Goal: Task Accomplishment & Management: Manage account settings

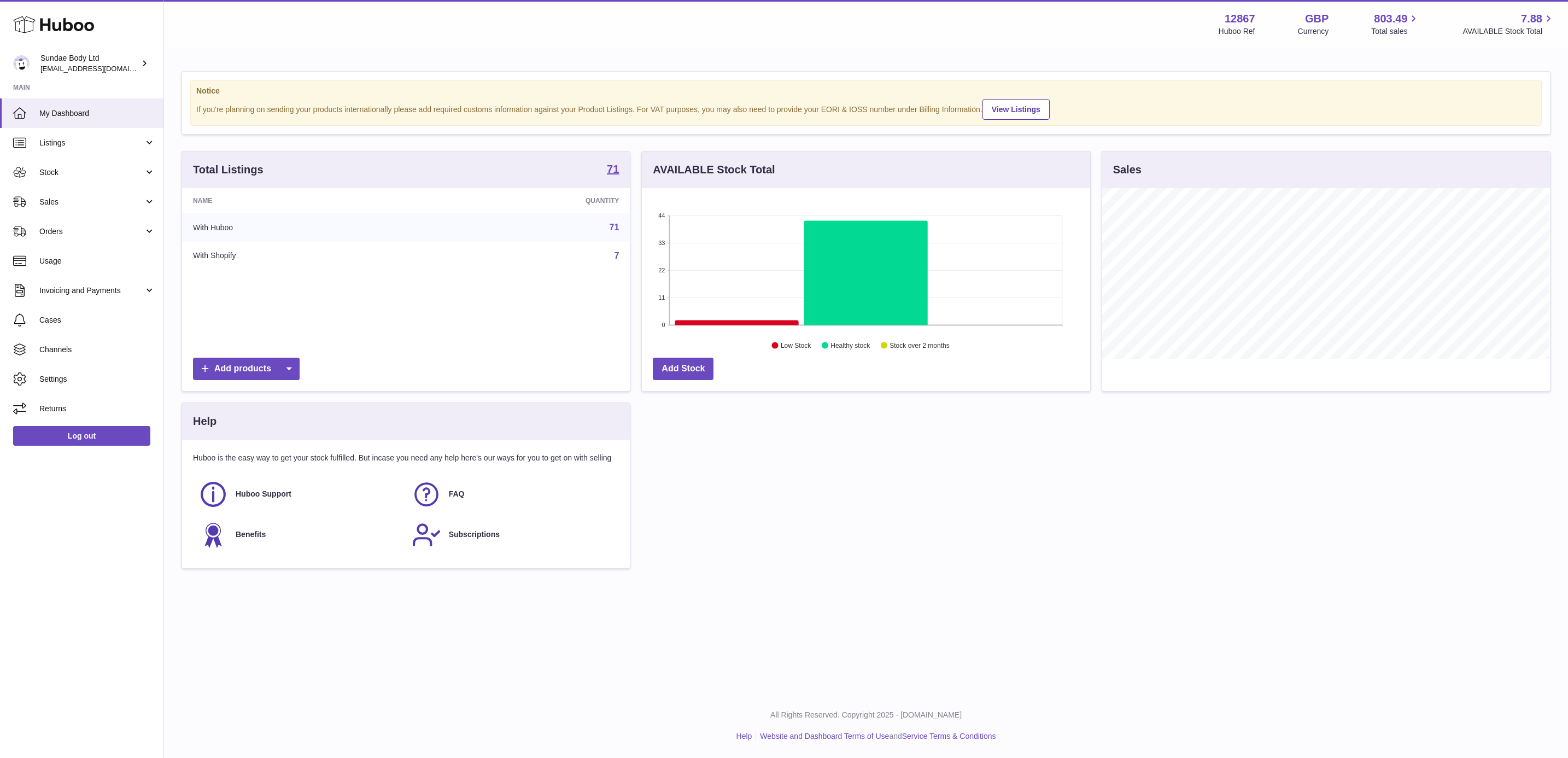
scroll to position [170, 447]
click at [88, 207] on span "Sales" at bounding box center [92, 202] width 105 height 10
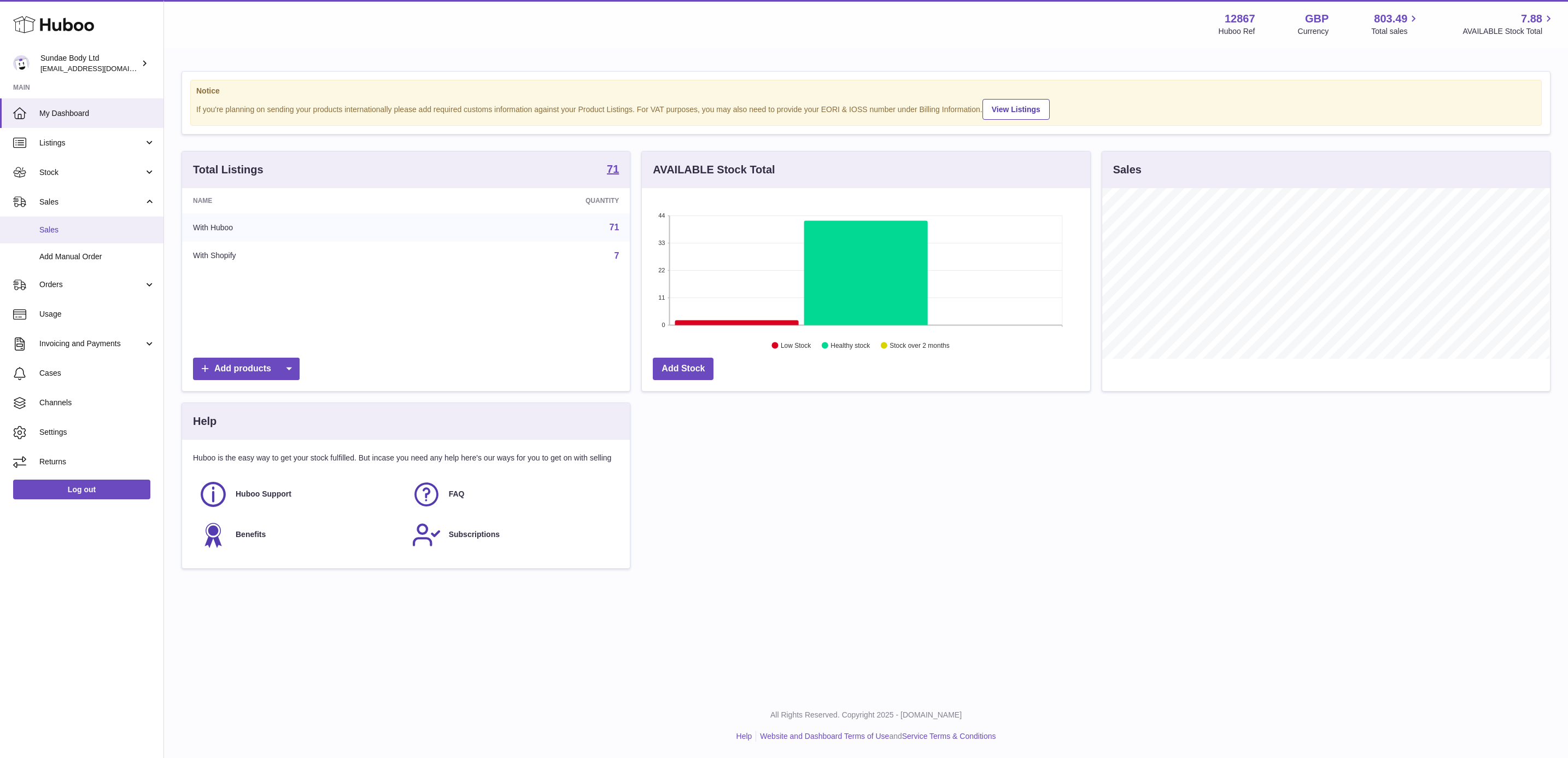
click at [72, 228] on span "Sales" at bounding box center [97, 230] width 116 height 10
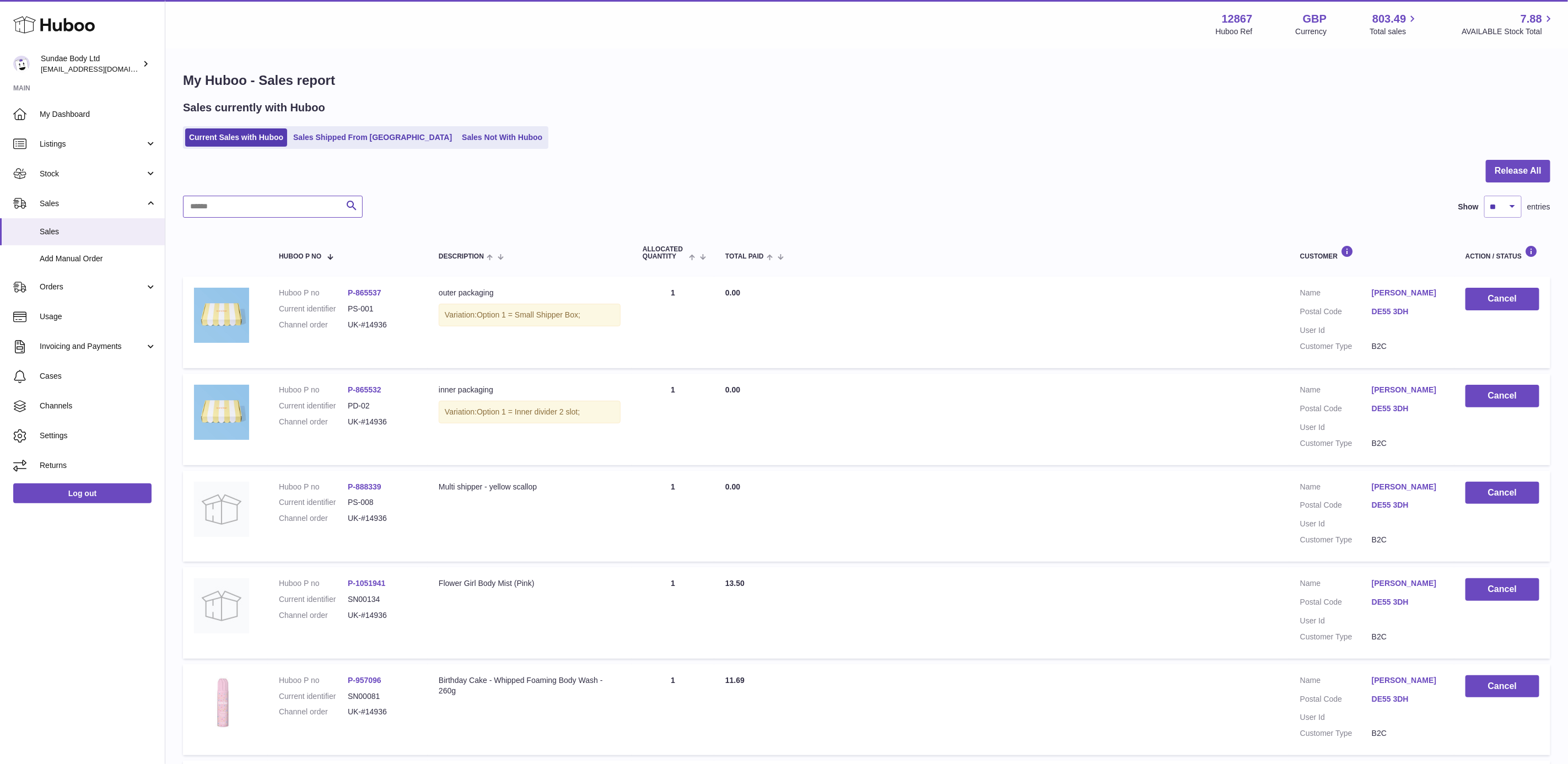
click at [237, 217] on input "text" at bounding box center [272, 207] width 180 height 22
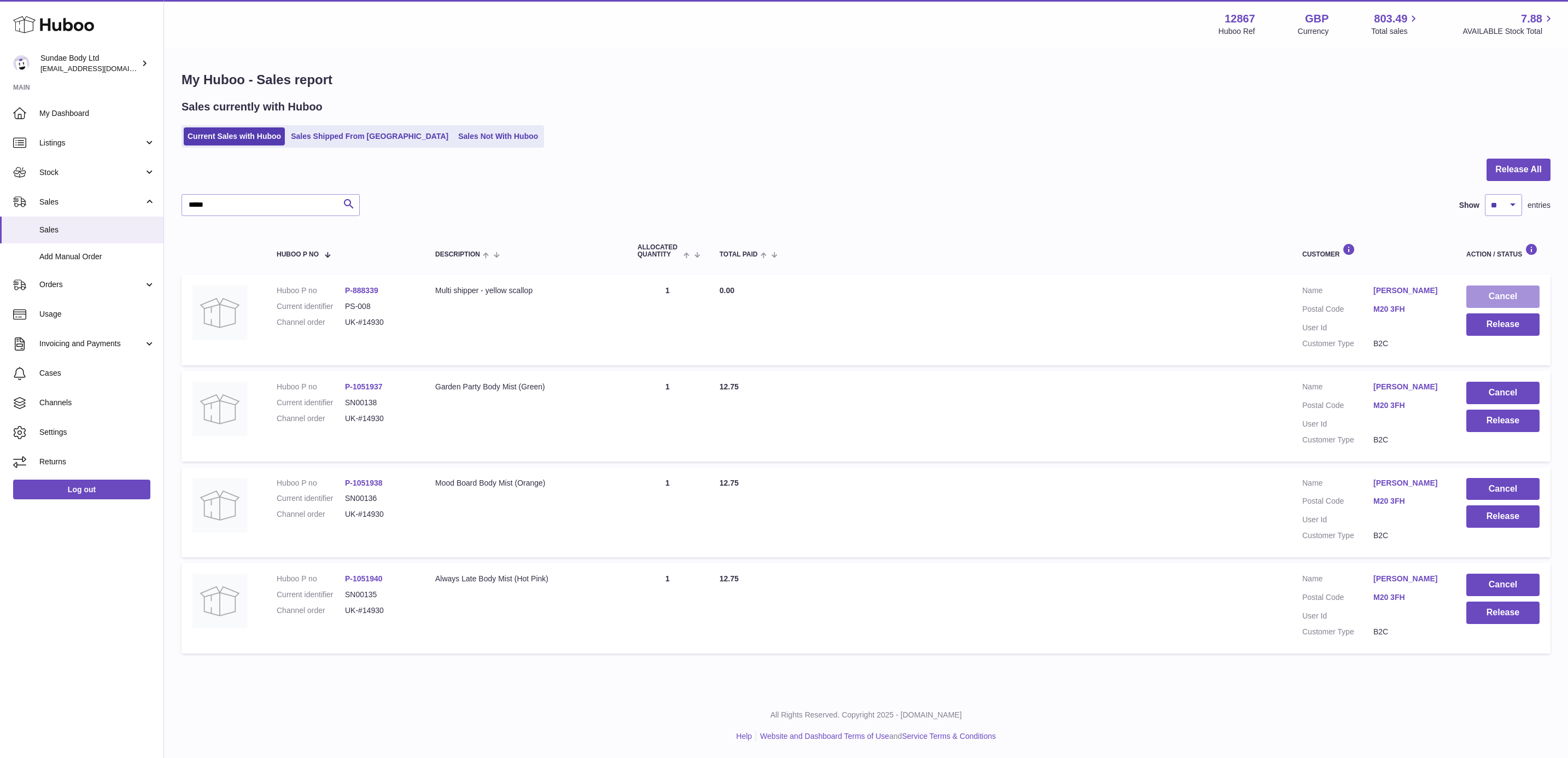
click at [1500, 290] on button "Cancel" at bounding box center [1503, 297] width 73 height 23
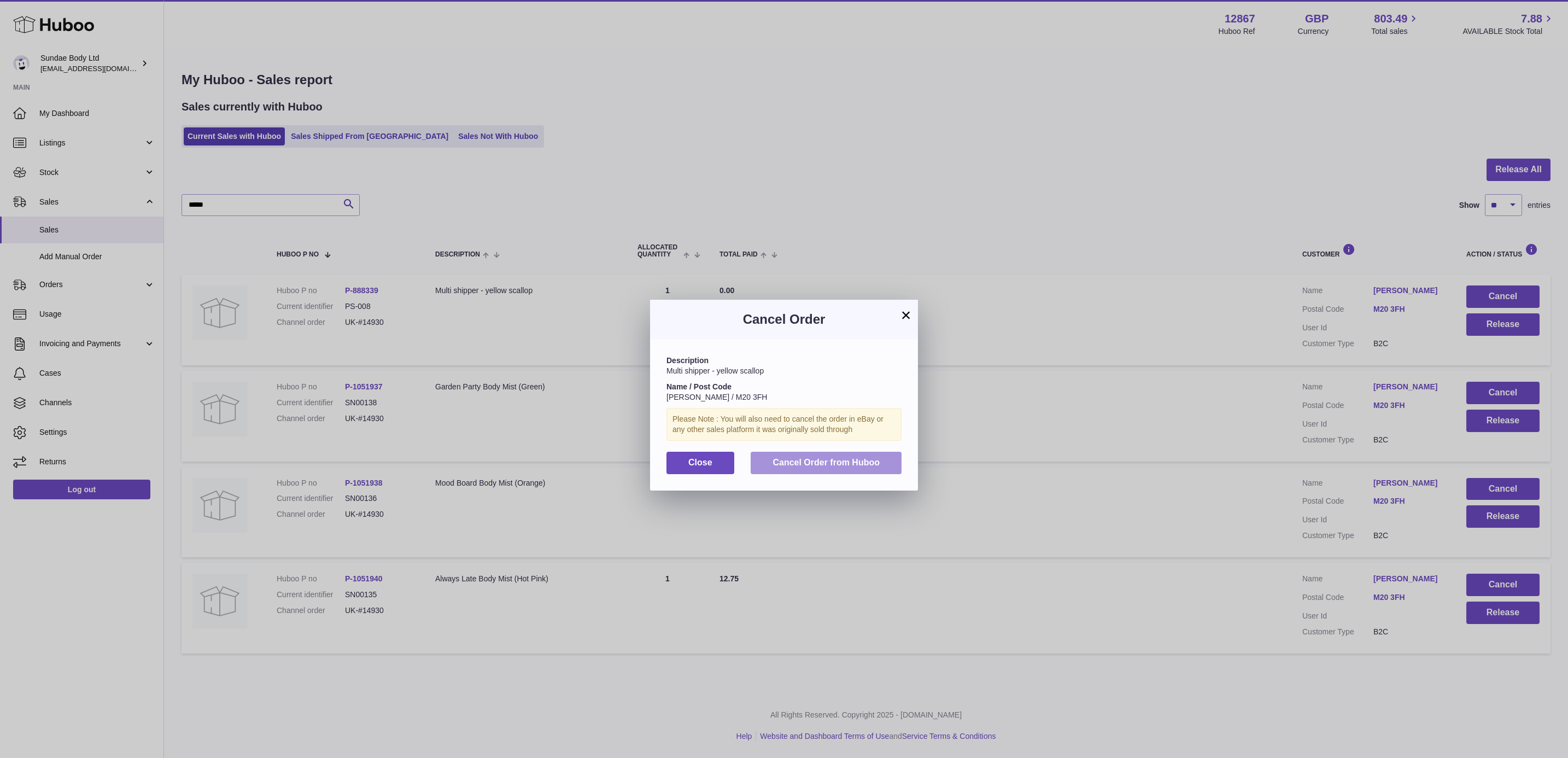
click at [835, 470] on button "Cancel Order from Huboo" at bounding box center [826, 463] width 151 height 23
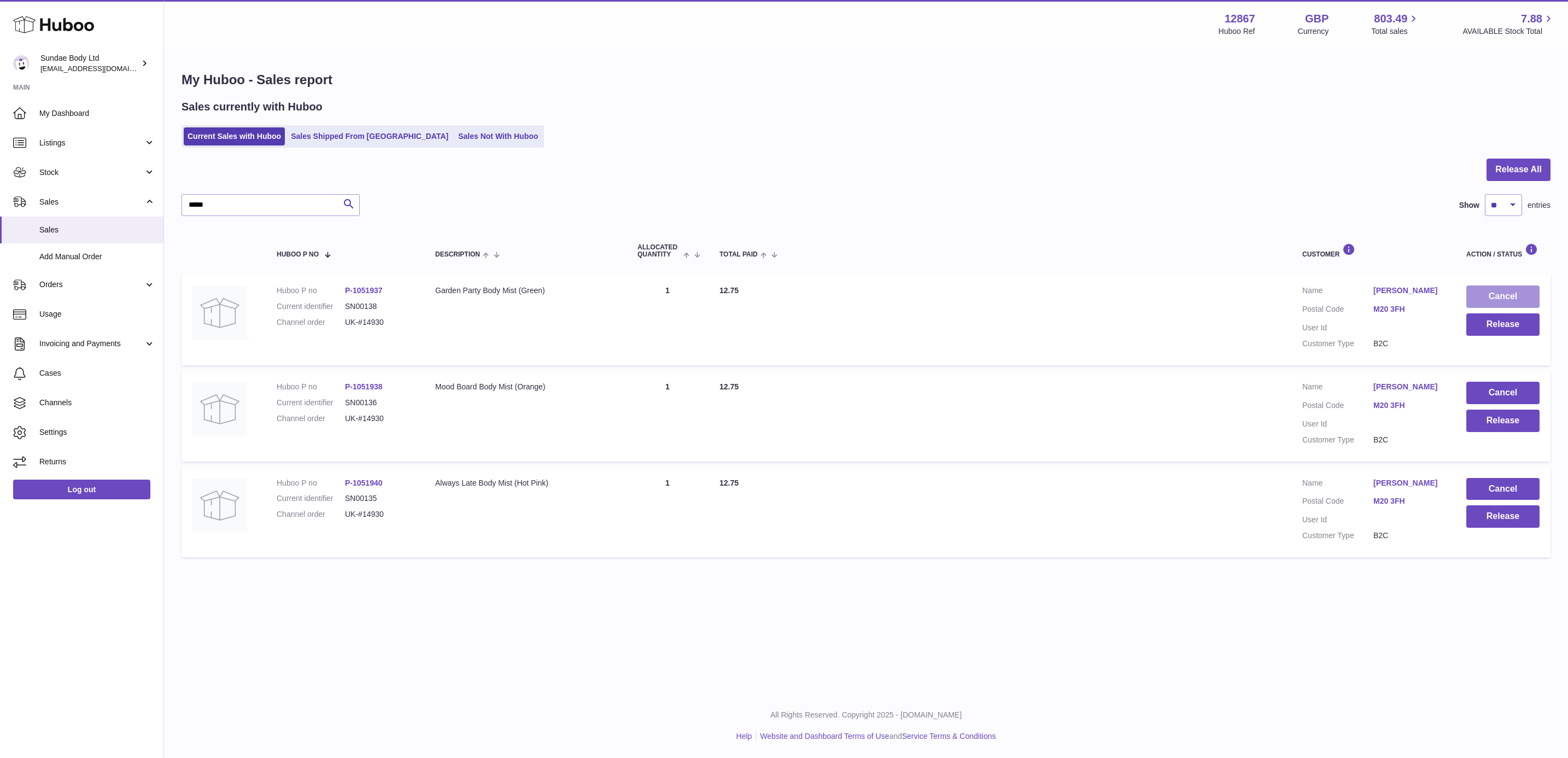
click at [1517, 289] on button "Cancel" at bounding box center [1503, 297] width 73 height 23
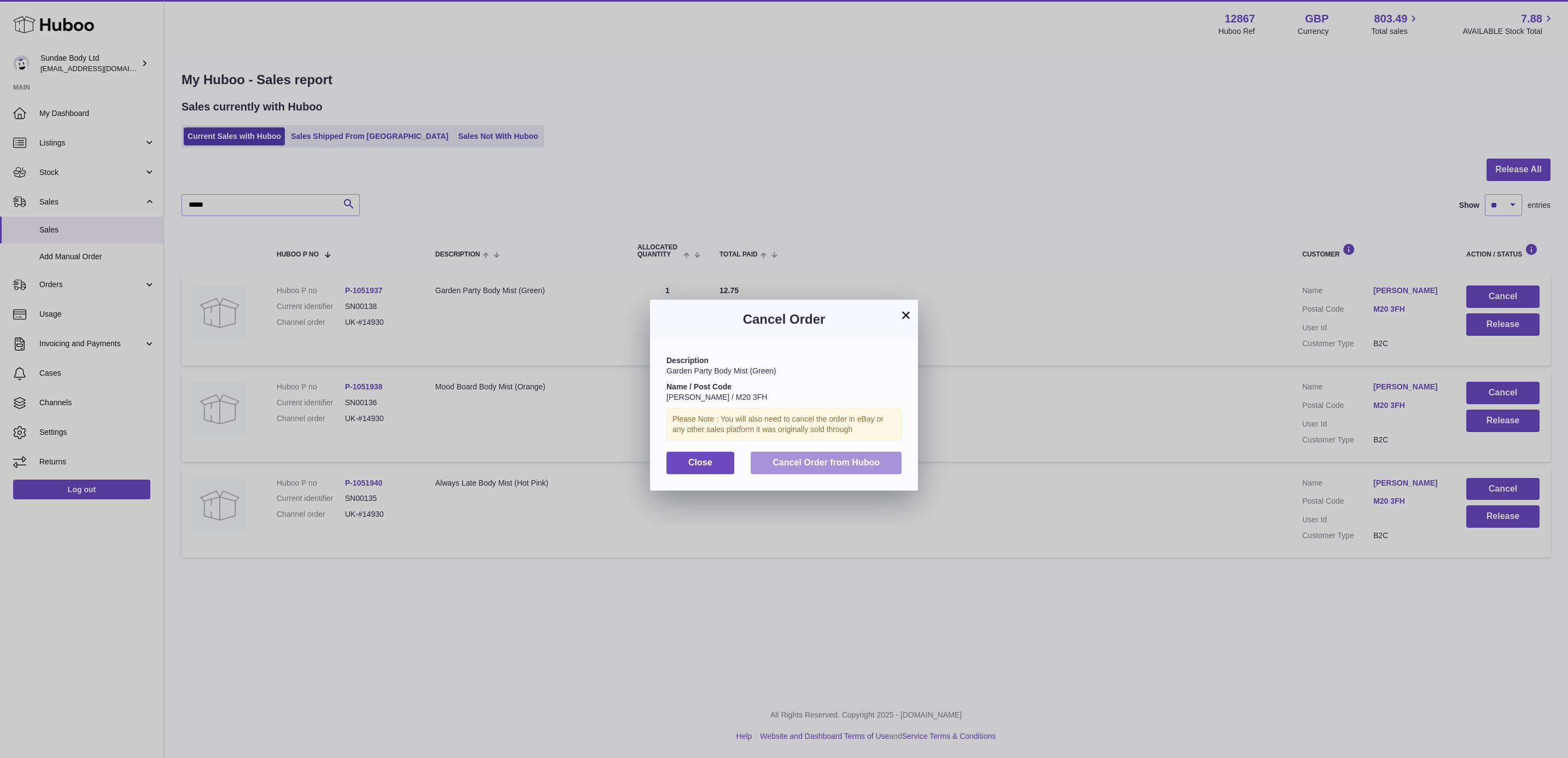
click at [855, 458] on span "Cancel Order from Huboo" at bounding box center [826, 462] width 107 height 9
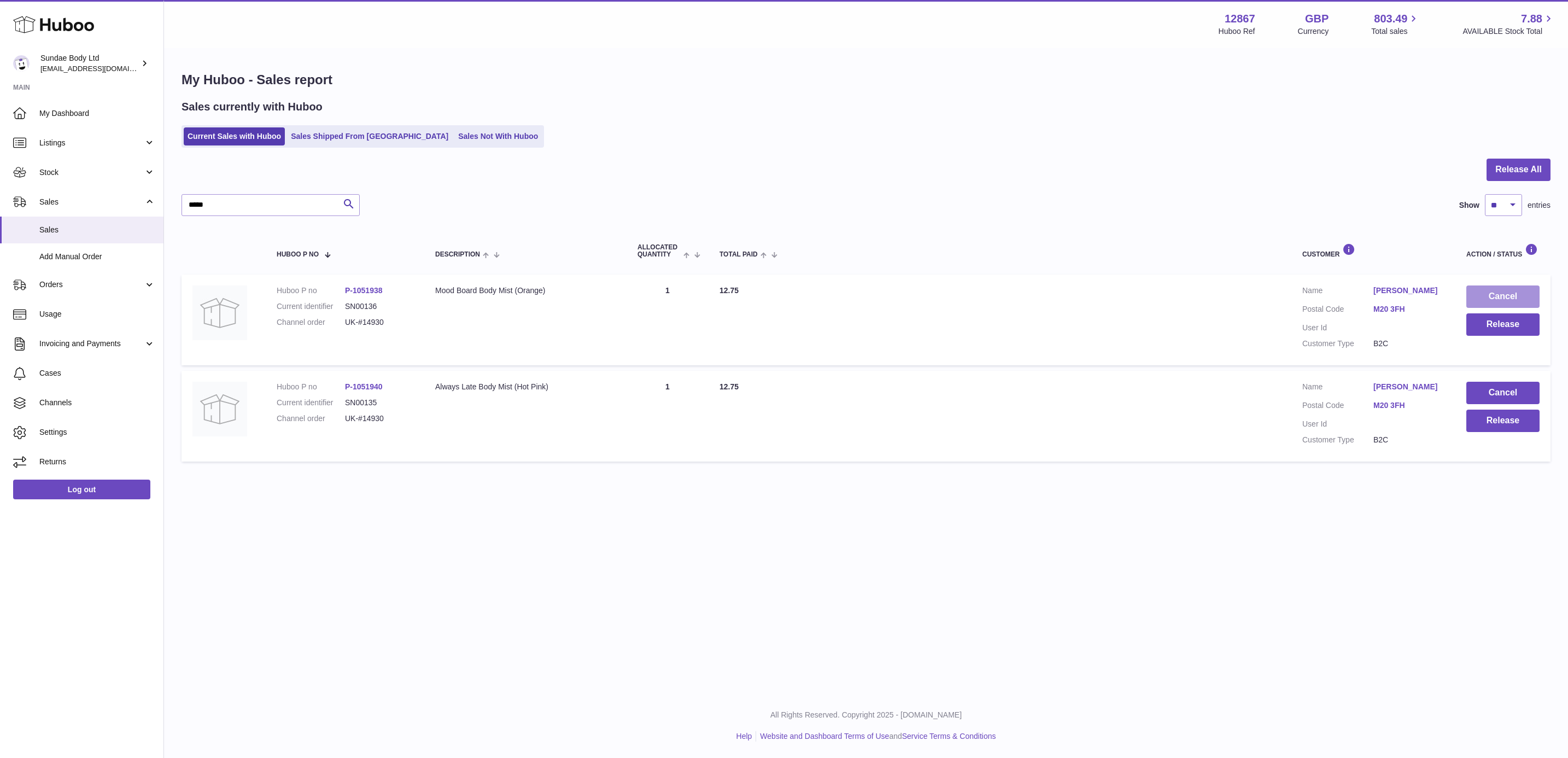
click at [1498, 298] on button "Cancel" at bounding box center [1503, 297] width 73 height 23
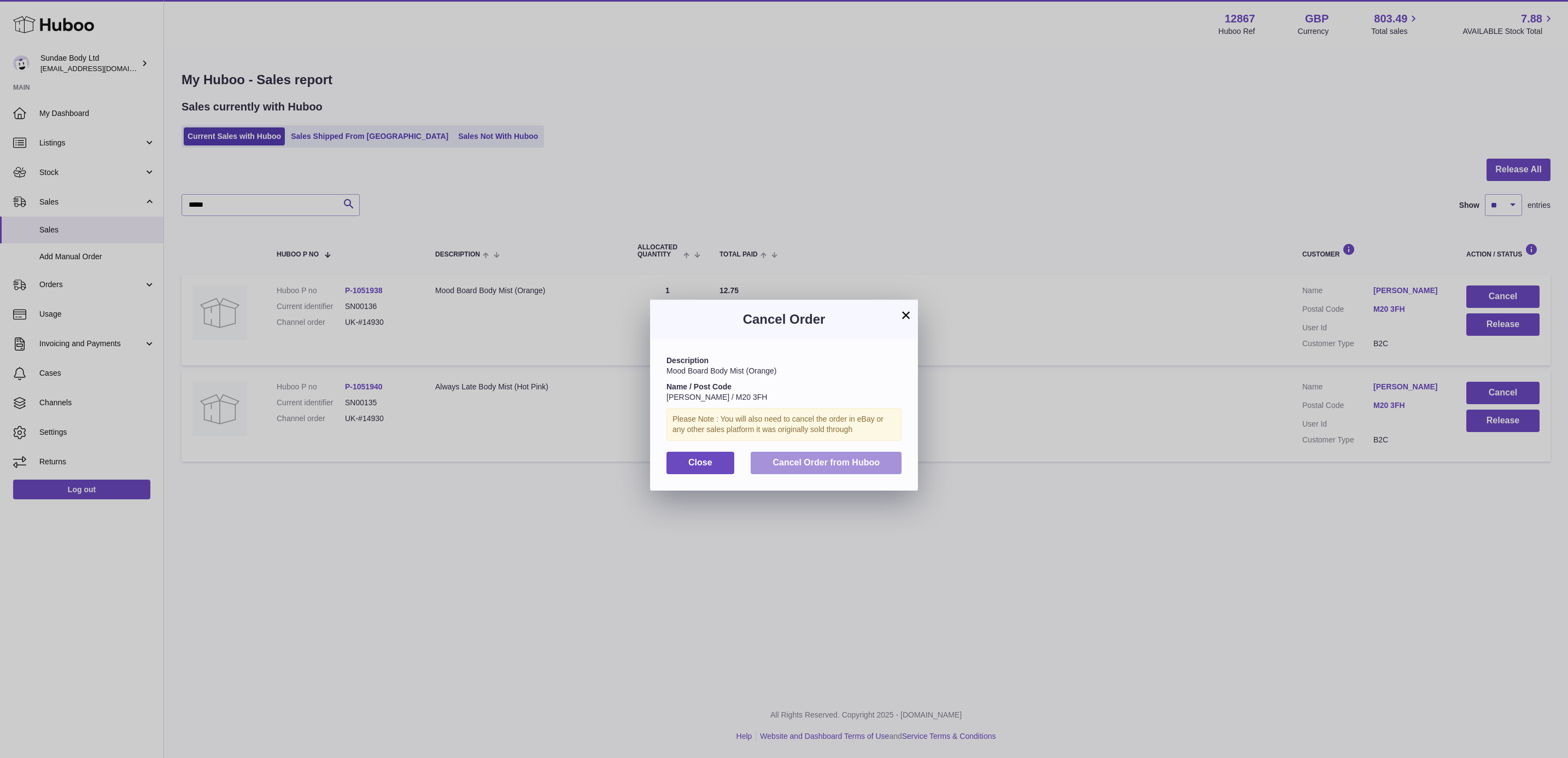
click at [785, 460] on span "Cancel Order from Huboo" at bounding box center [826, 462] width 107 height 9
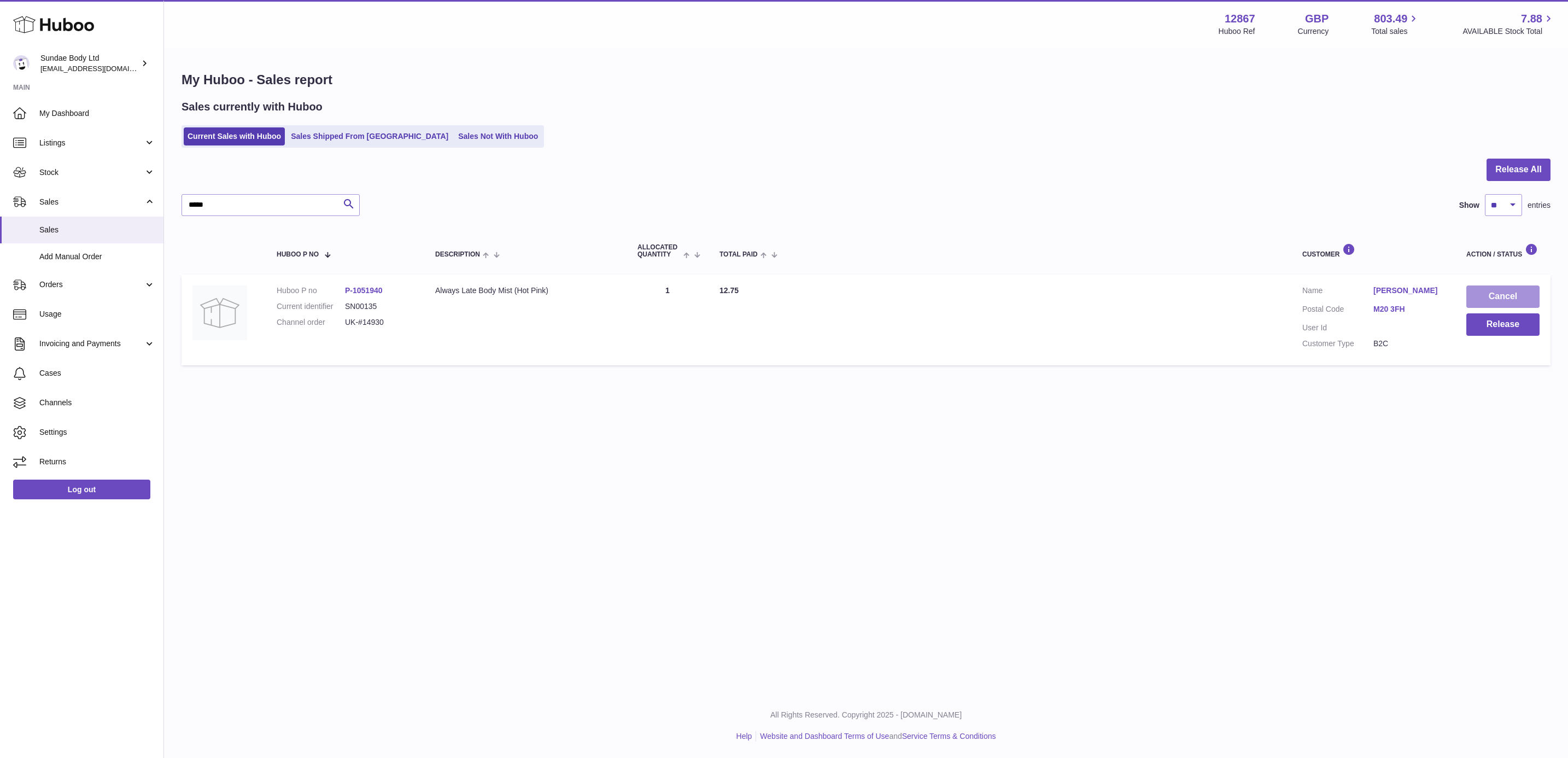
click at [1496, 297] on button "Cancel" at bounding box center [1503, 297] width 73 height 23
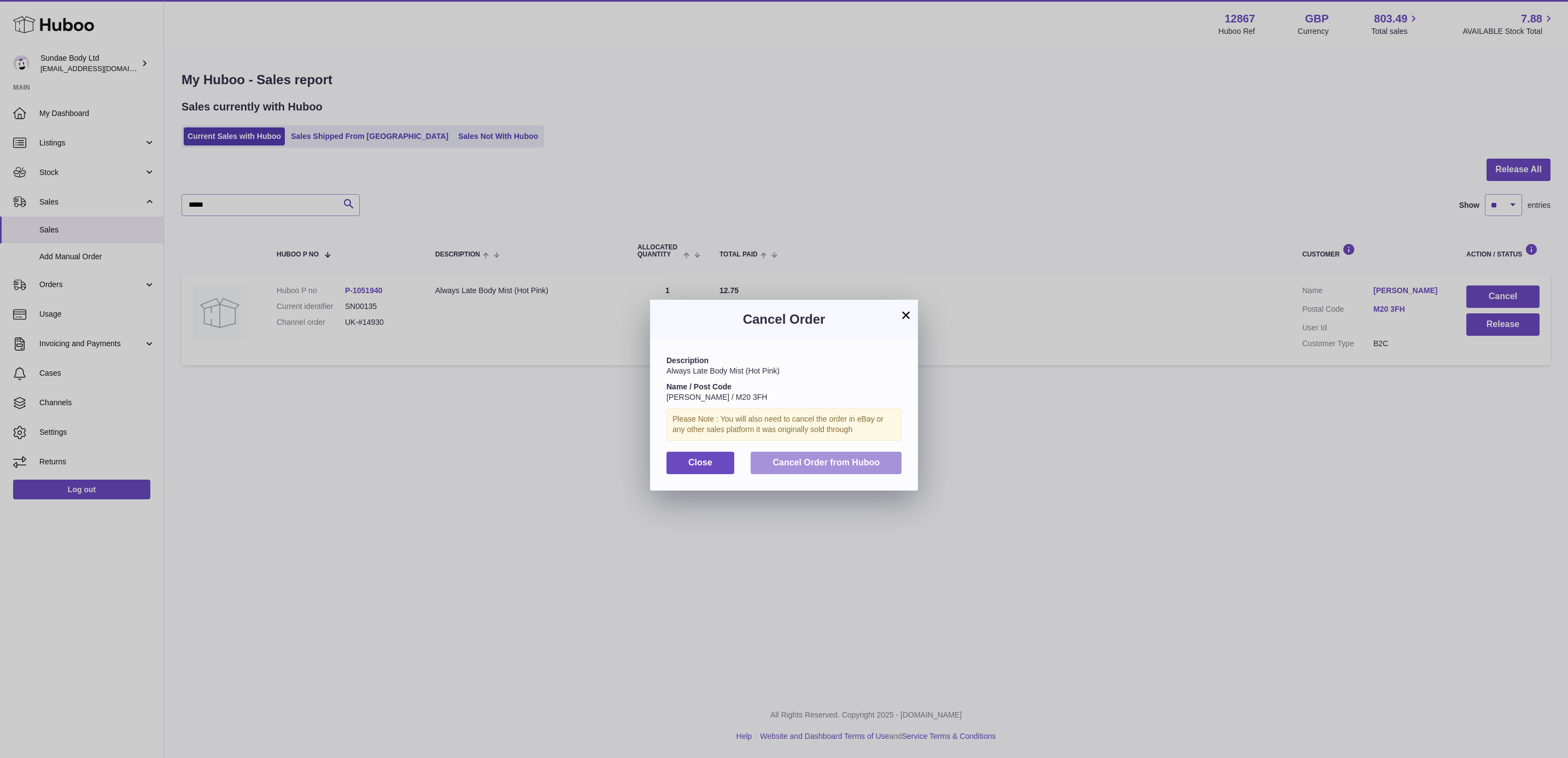
click at [842, 459] on span "Cancel Order from Huboo" at bounding box center [826, 462] width 107 height 9
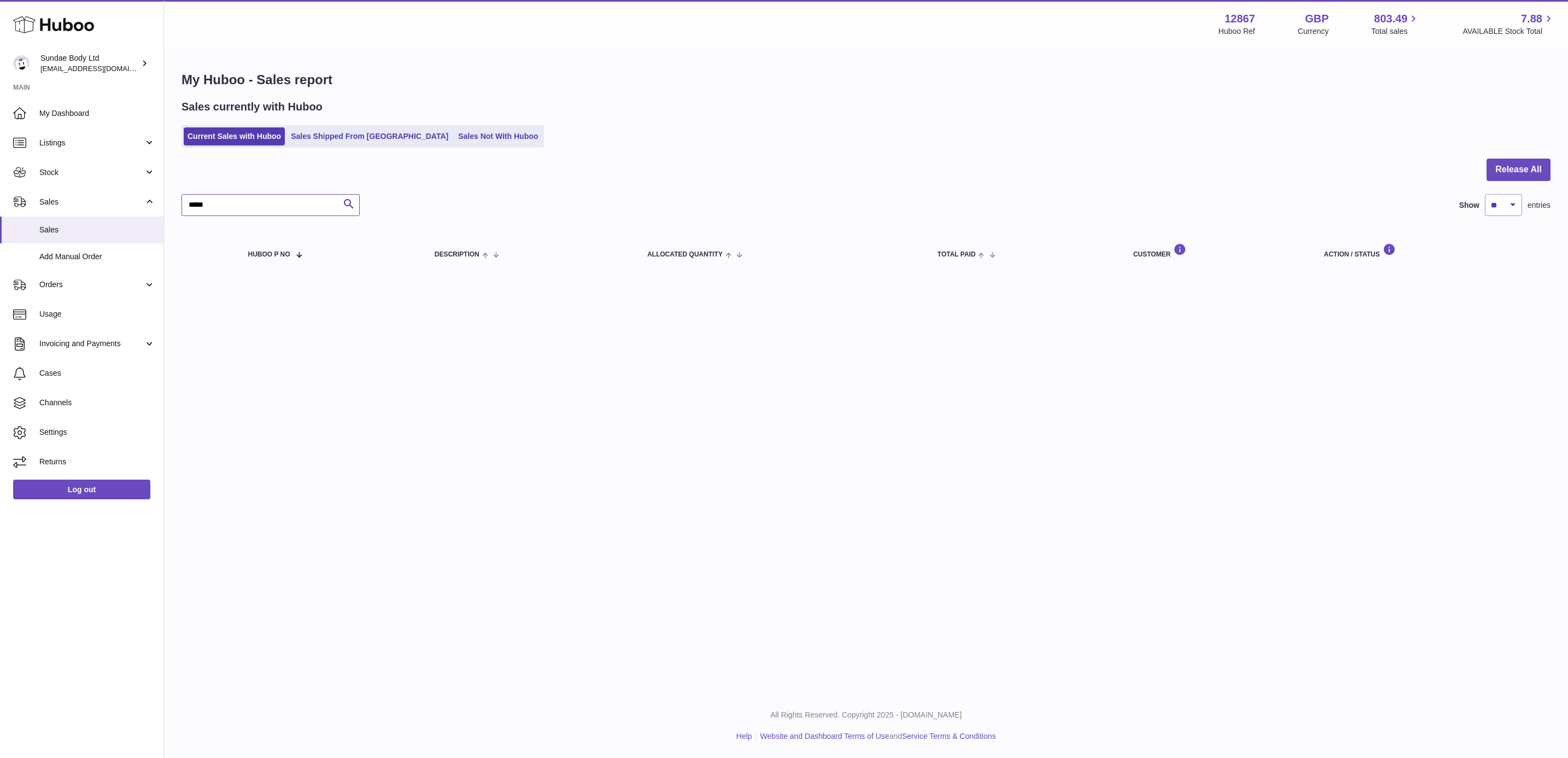
click at [250, 212] on input "*****" at bounding box center [270, 205] width 178 height 22
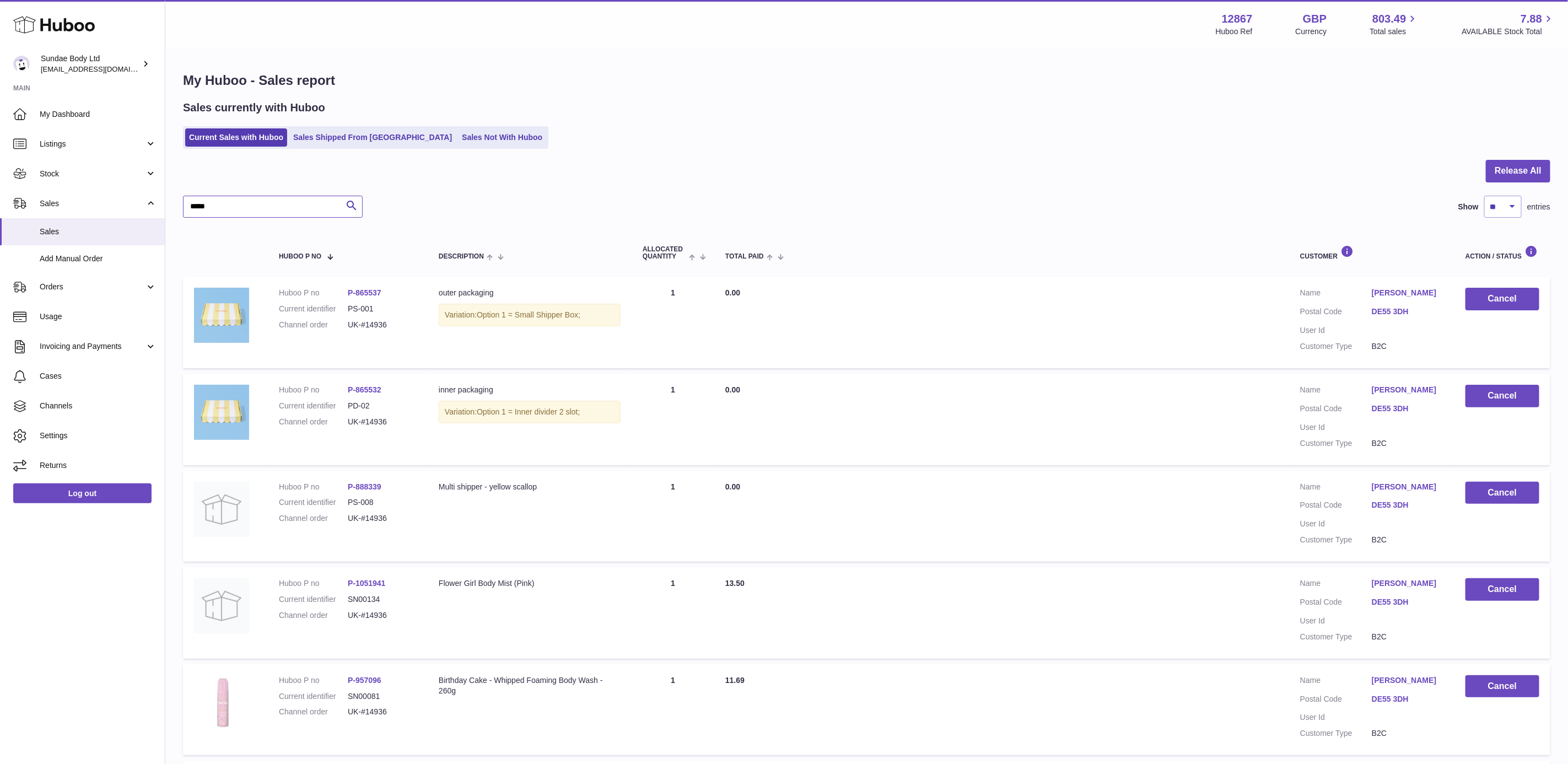
type input "*****"
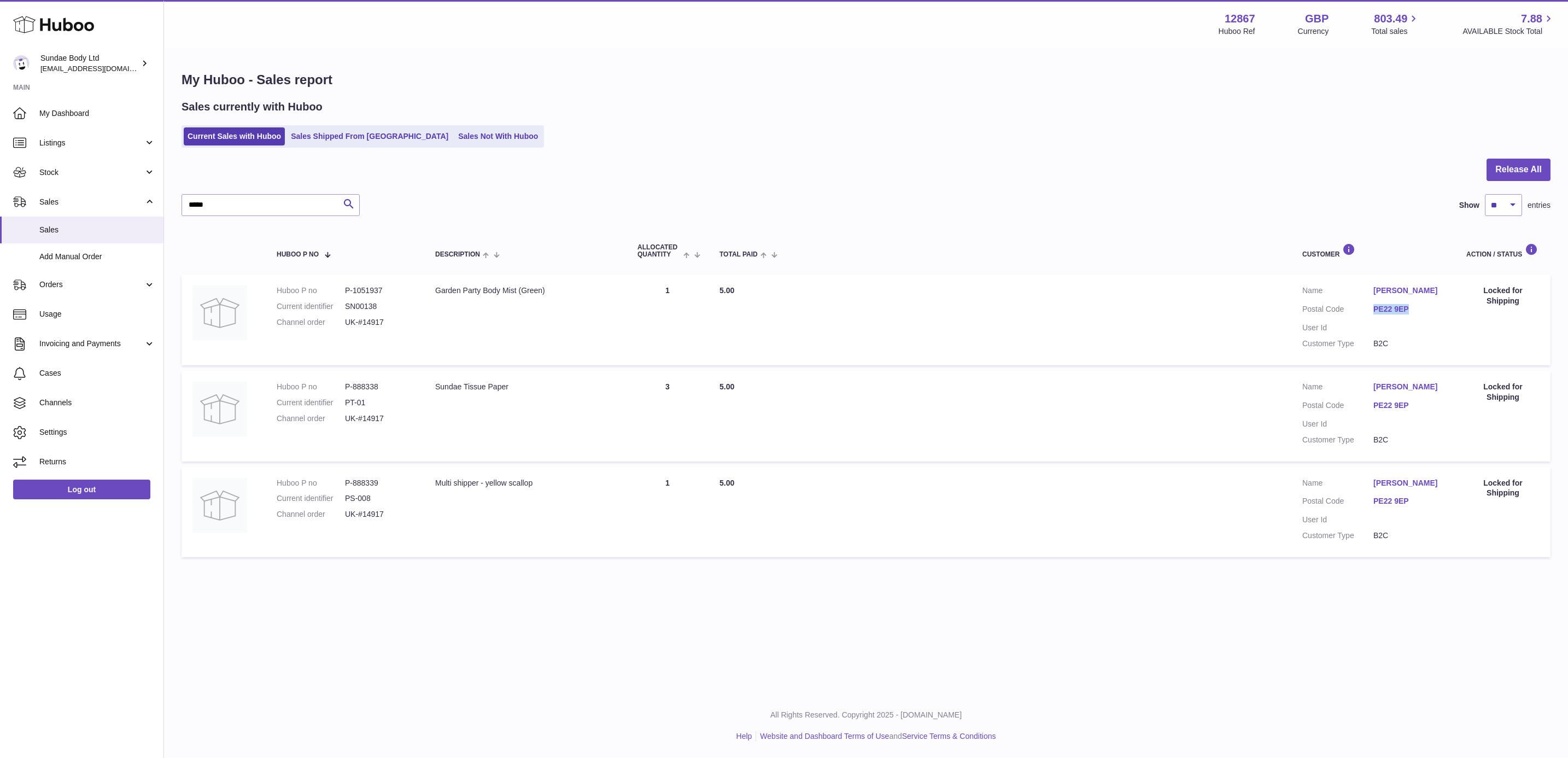
drag, startPoint x: 1360, startPoint y: 309, endPoint x: 1427, endPoint y: 311, distance: 67.0
click at [1427, 311] on dl "Customer Name Claire Johnson Postal Code PE22 9EP User Id Customer Type B2C" at bounding box center [1373, 320] width 142 height 69
copy dl "PE22 9EP"
